Goal: Task Accomplishment & Management: Use online tool/utility

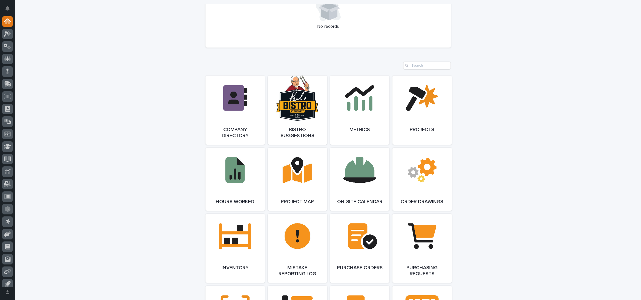
scroll to position [450, 0]
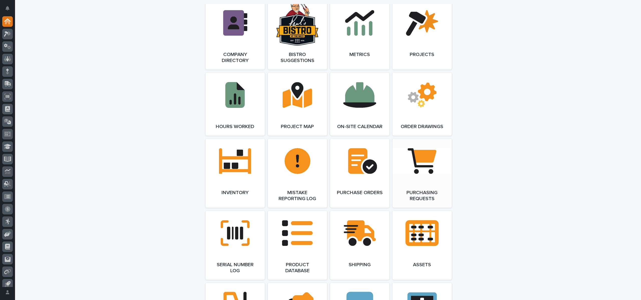
click at [415, 177] on link "Open Link" at bounding box center [421, 173] width 59 height 69
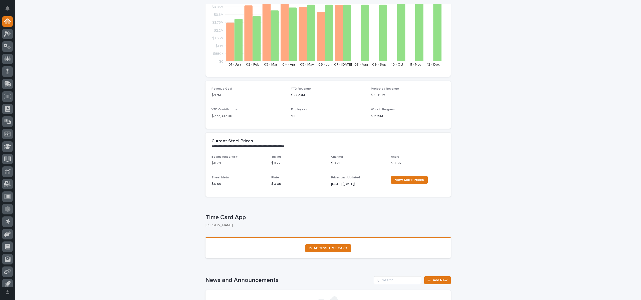
scroll to position [0, 0]
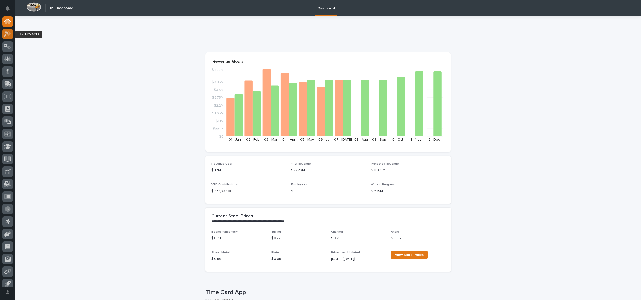
click at [10, 37] on div at bounding box center [7, 34] width 11 height 11
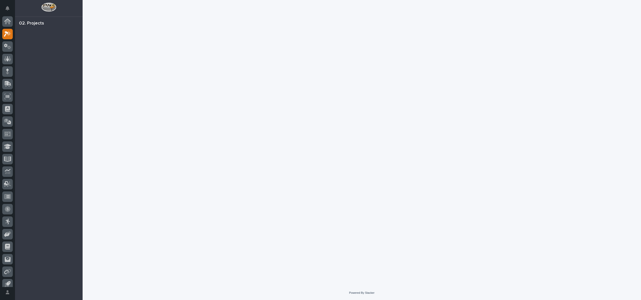
scroll to position [5, 0]
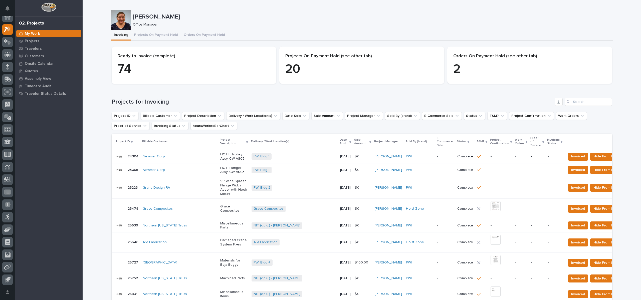
click at [252, 25] on p "Office Manager" at bounding box center [370, 25] width 475 height 4
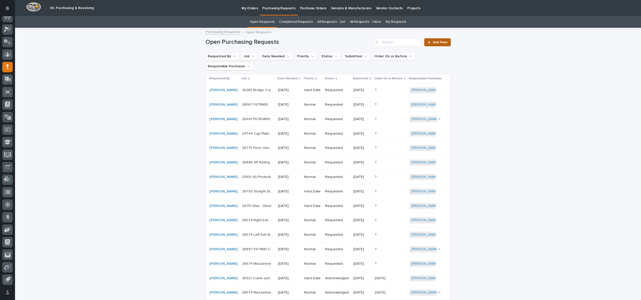
click at [427, 40] on link "Add New" at bounding box center [437, 42] width 26 height 8
